Goal: Task Accomplishment & Management: Complete application form

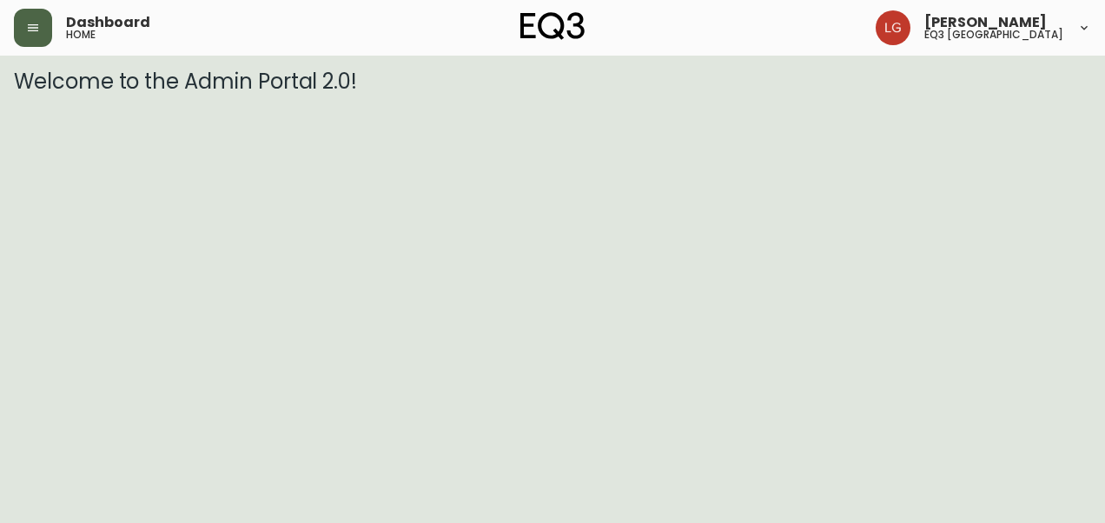
click at [45, 38] on button "button" at bounding box center [33, 28] width 38 height 38
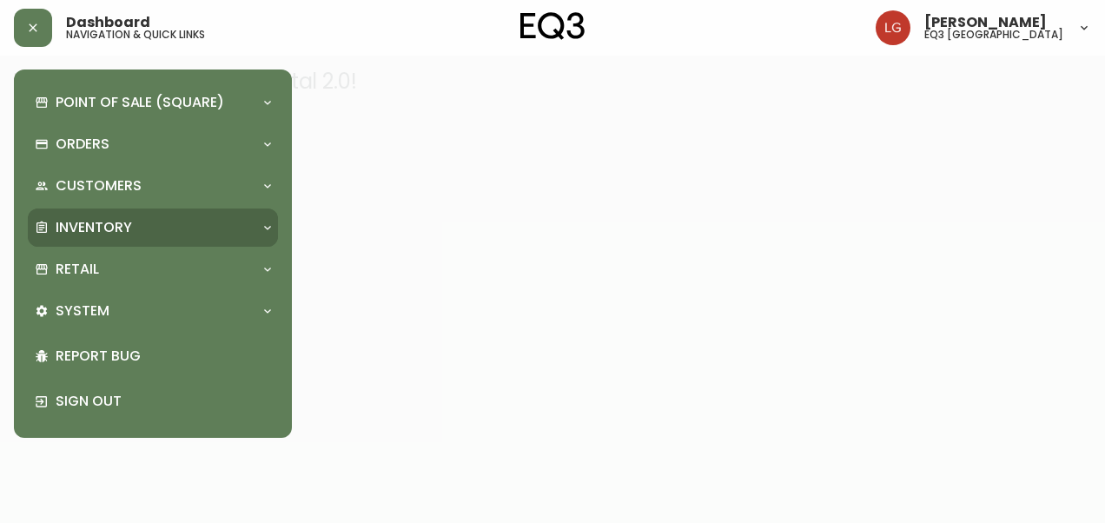
click at [83, 231] on p "Inventory" at bounding box center [94, 227] width 76 height 19
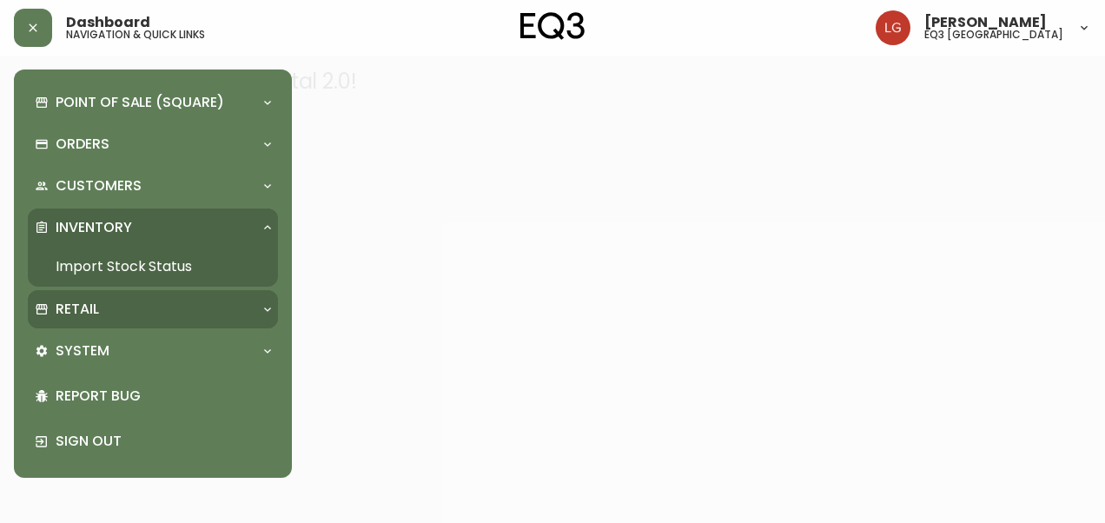
click at [97, 311] on p "Retail" at bounding box center [77, 309] width 43 height 19
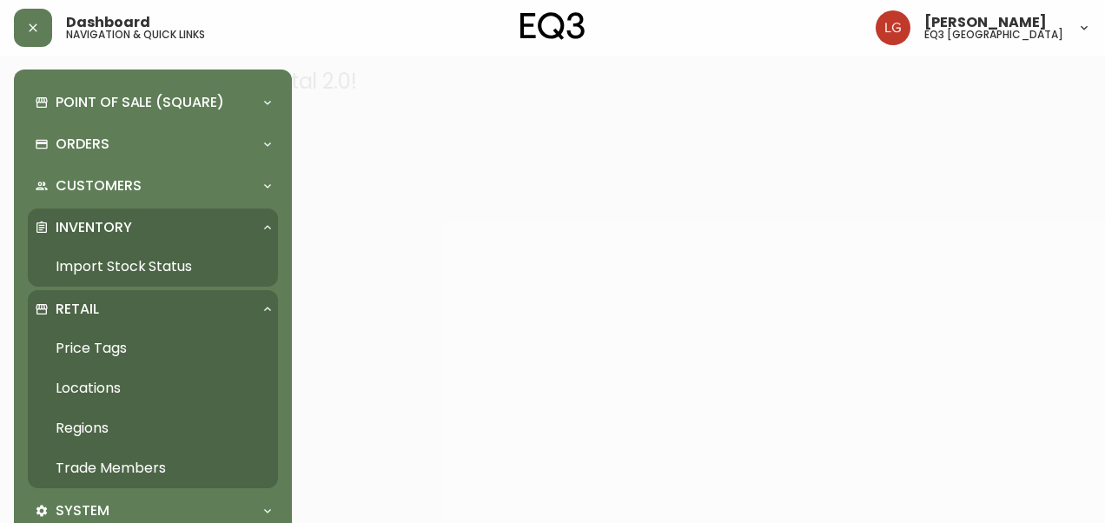
click at [137, 460] on link "Trade Members" at bounding box center [153, 468] width 250 height 40
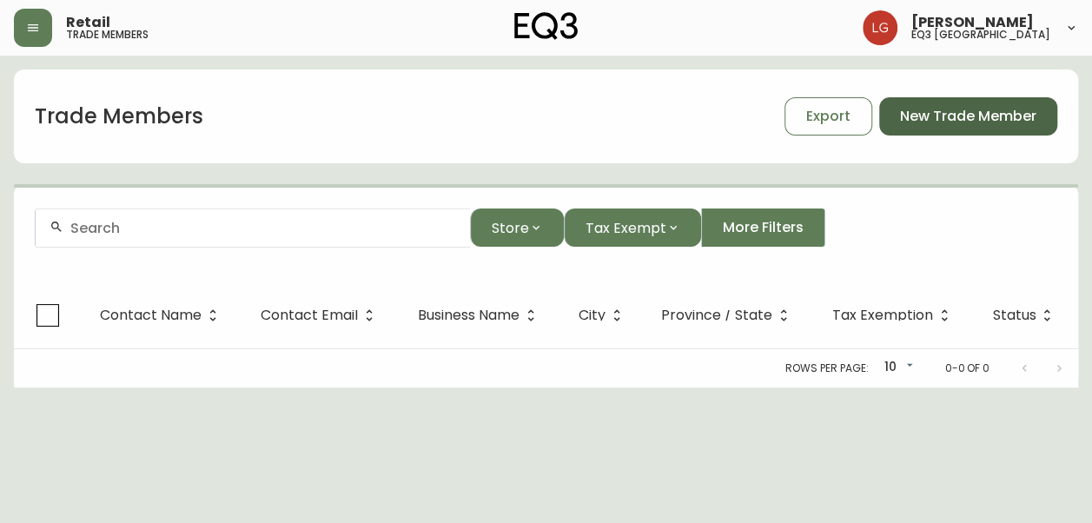
click at [992, 113] on span "New Trade Member" at bounding box center [968, 116] width 136 height 19
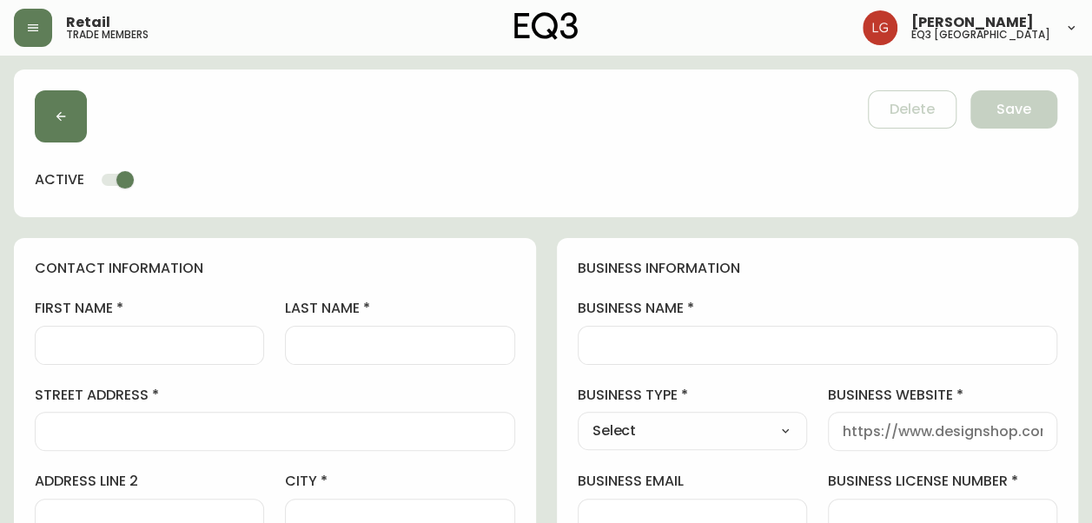
click at [710, 340] on input "business name" at bounding box center [817, 345] width 451 height 17
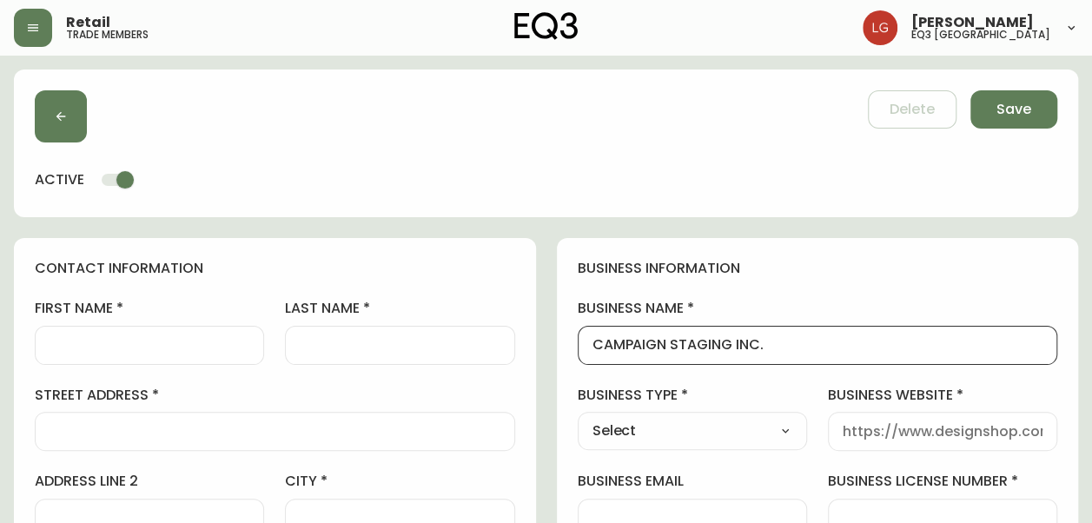
type input "CAMPAIGN STAGING INC."
